Goal: Transaction & Acquisition: Subscribe to service/newsletter

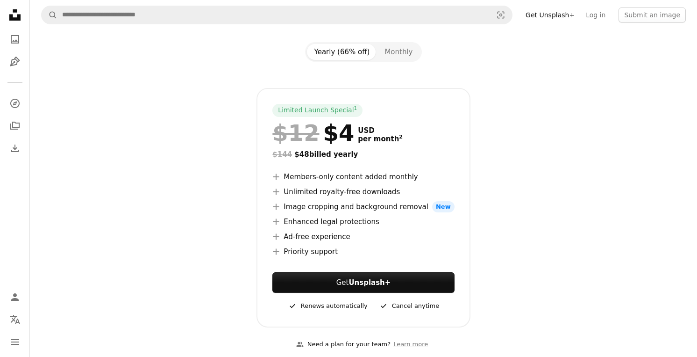
scroll to position [92, 0]
click at [156, 164] on div "Limited Launch Special 1 $12 $4 USD per month 2 $144 $48 billed yearly A plus s…" at bounding box center [364, 207] width 602 height 239
click at [168, 157] on div "Limited Launch Special 1 $12 $4 USD per month 2 $144 $48 billed yearly A plus s…" at bounding box center [364, 207] width 602 height 239
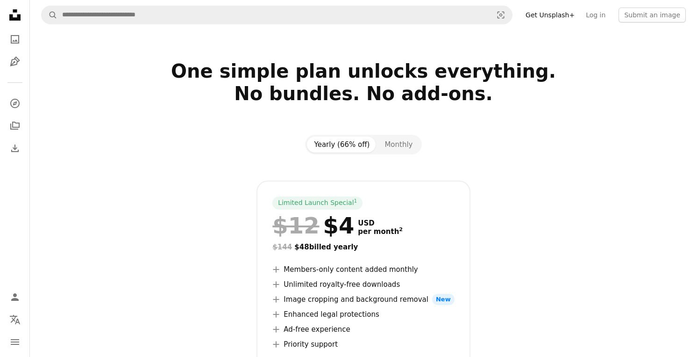
scroll to position [69, 0]
